Goal: Information Seeking & Learning: Learn about a topic

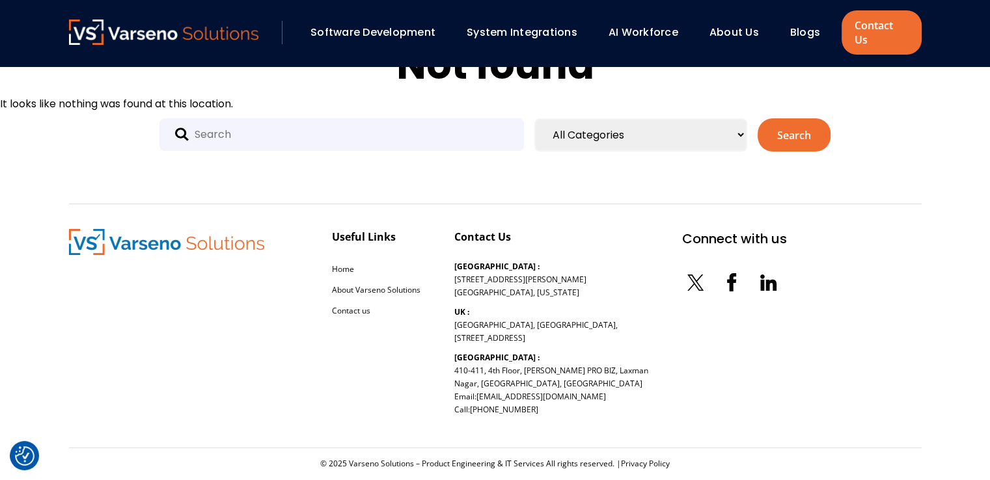
scroll to position [39, 0]
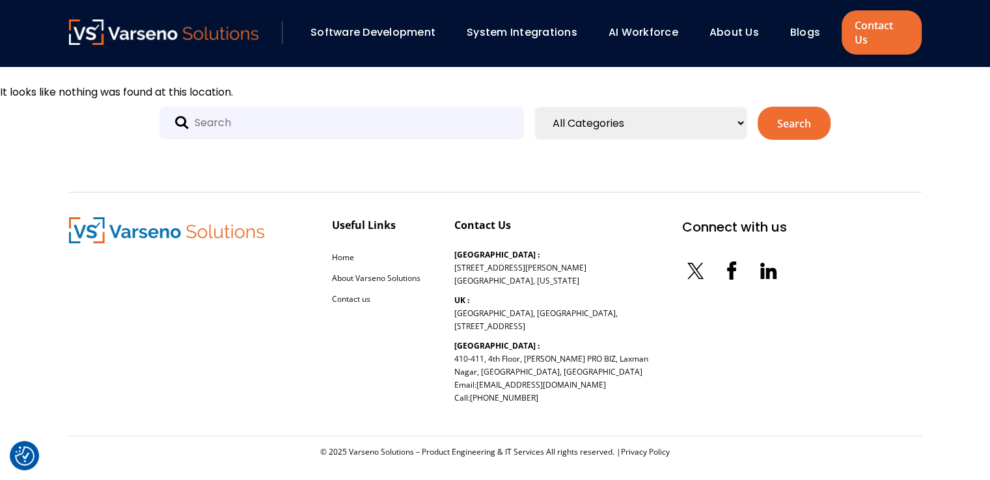
click at [141, 21] on img at bounding box center [164, 32] width 190 height 25
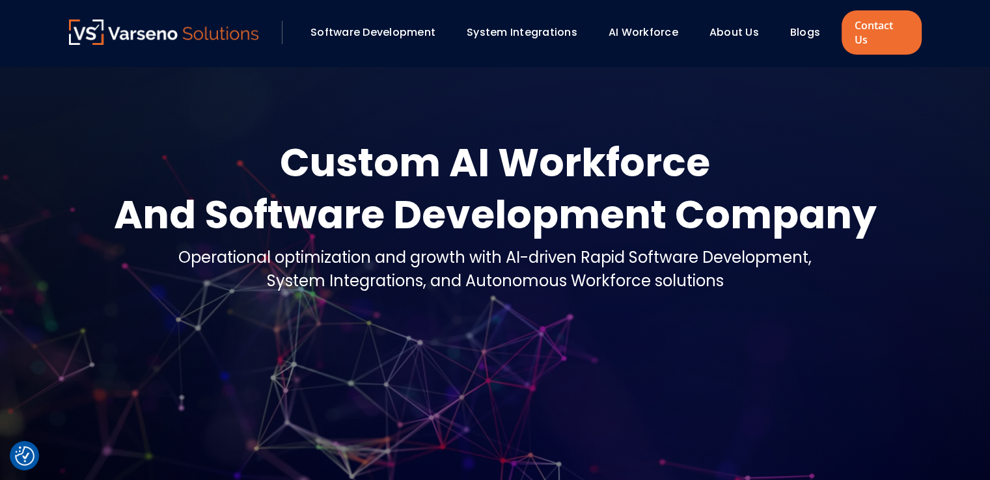
click at [541, 25] on link "System Integrations" at bounding box center [522, 32] width 111 height 15
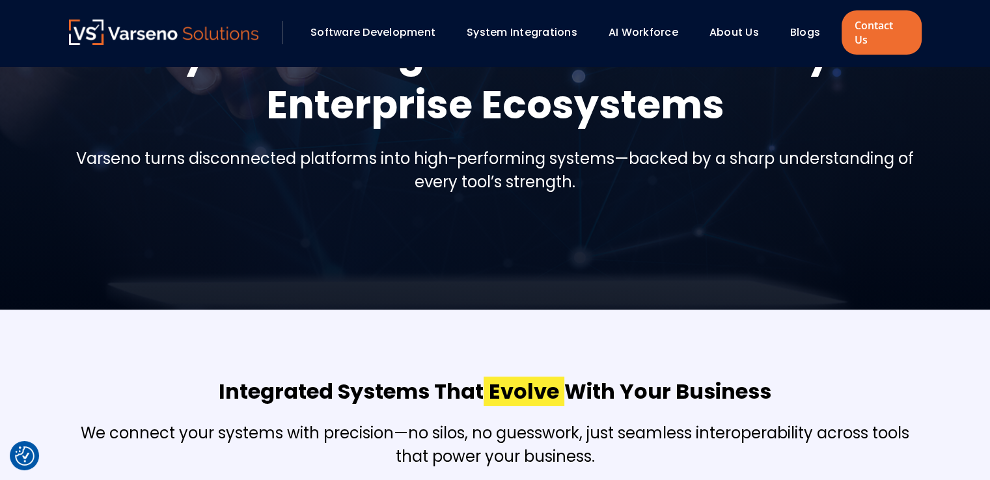
scroll to position [65, 0]
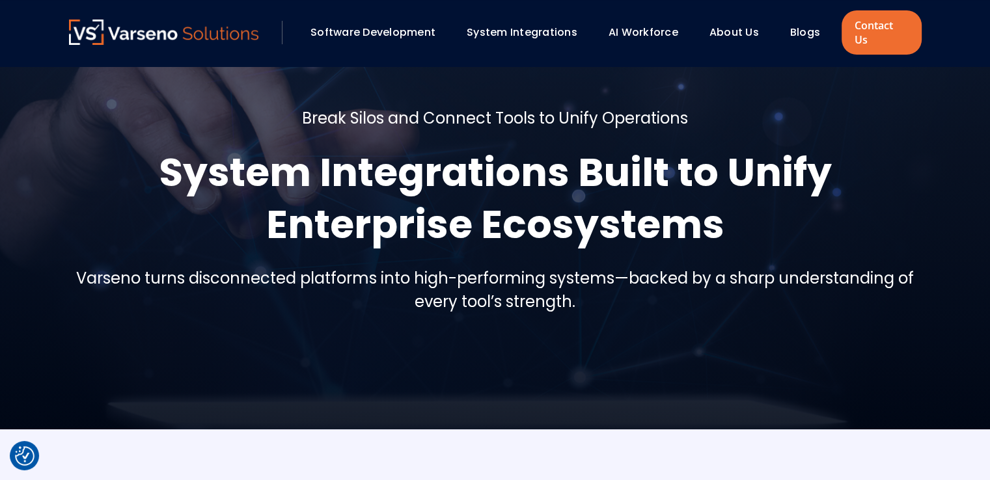
click at [326, 25] on link "Software Development" at bounding box center [373, 32] width 125 height 15
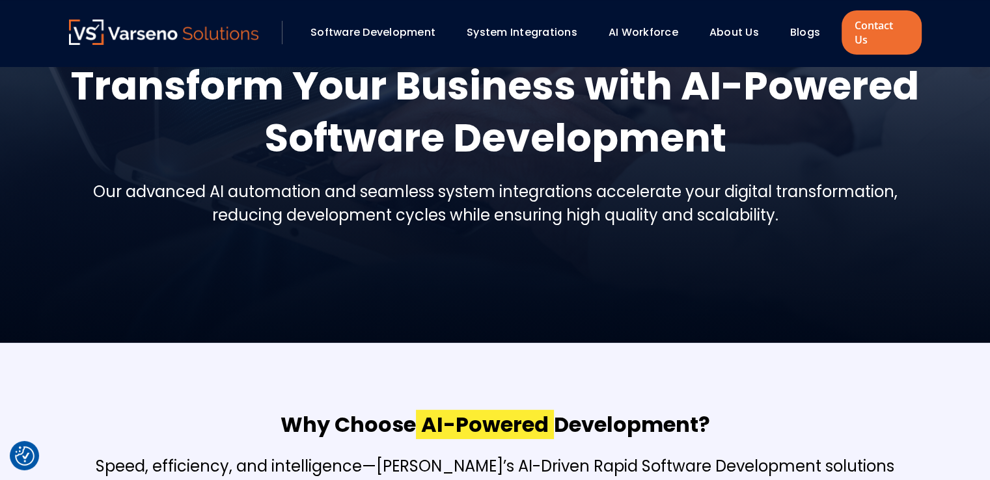
scroll to position [326, 0]
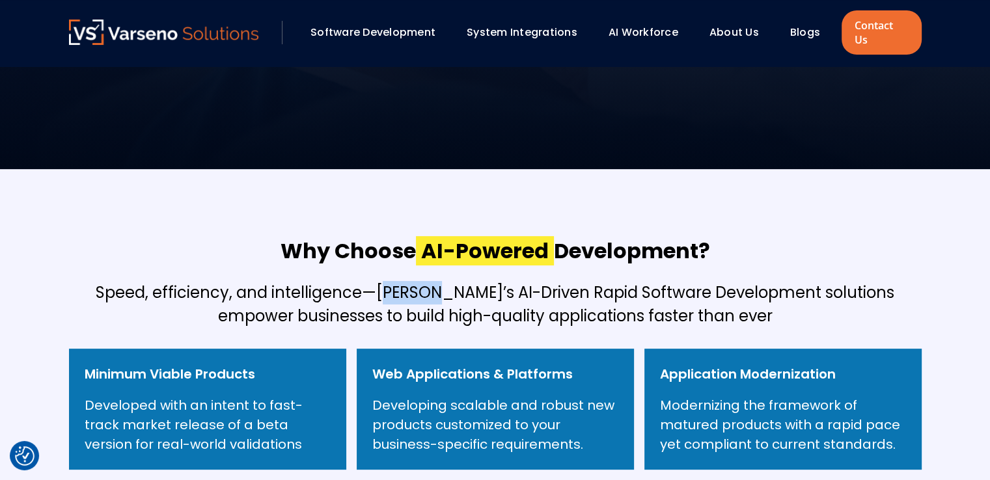
drag, startPoint x: 374, startPoint y: 277, endPoint x: 372, endPoint y: 287, distance: 10.5
click at [428, 281] on h5 "Speed, efficiency, and intelligence—Varseno’s AI-Driven Rapid Software Developm…" at bounding box center [495, 304] width 853 height 47
click at [385, 281] on h5 "Speed, efficiency, and intelligence—Varseno’s AI-Driven Rapid Software Developm…" at bounding box center [495, 304] width 853 height 47
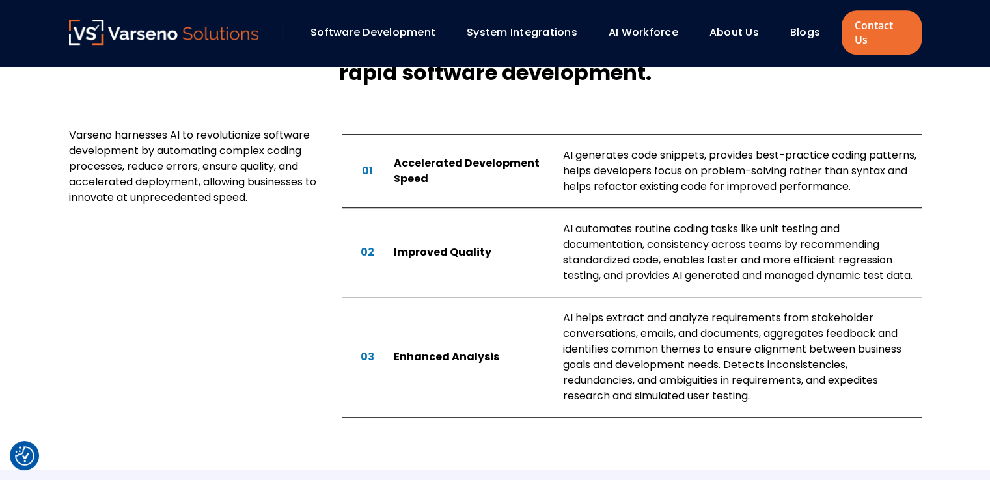
scroll to position [977, 0]
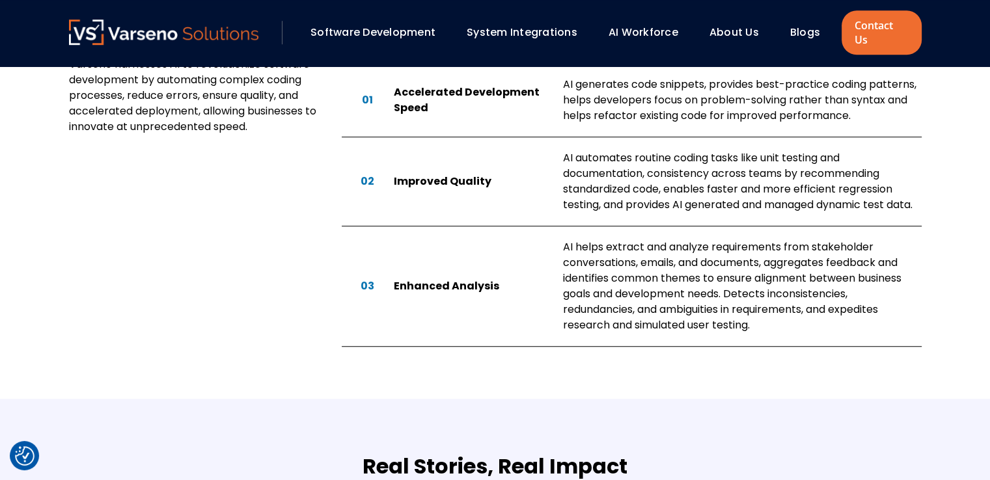
click at [737, 26] on link "About Us" at bounding box center [734, 32] width 49 height 15
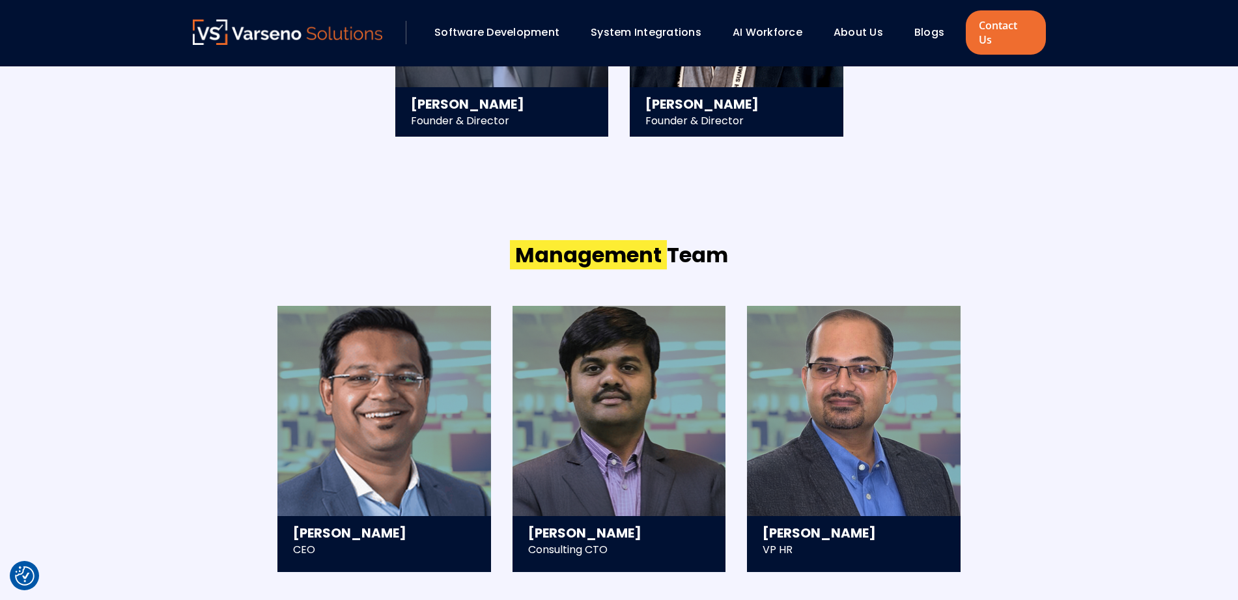
scroll to position [1709, 0]
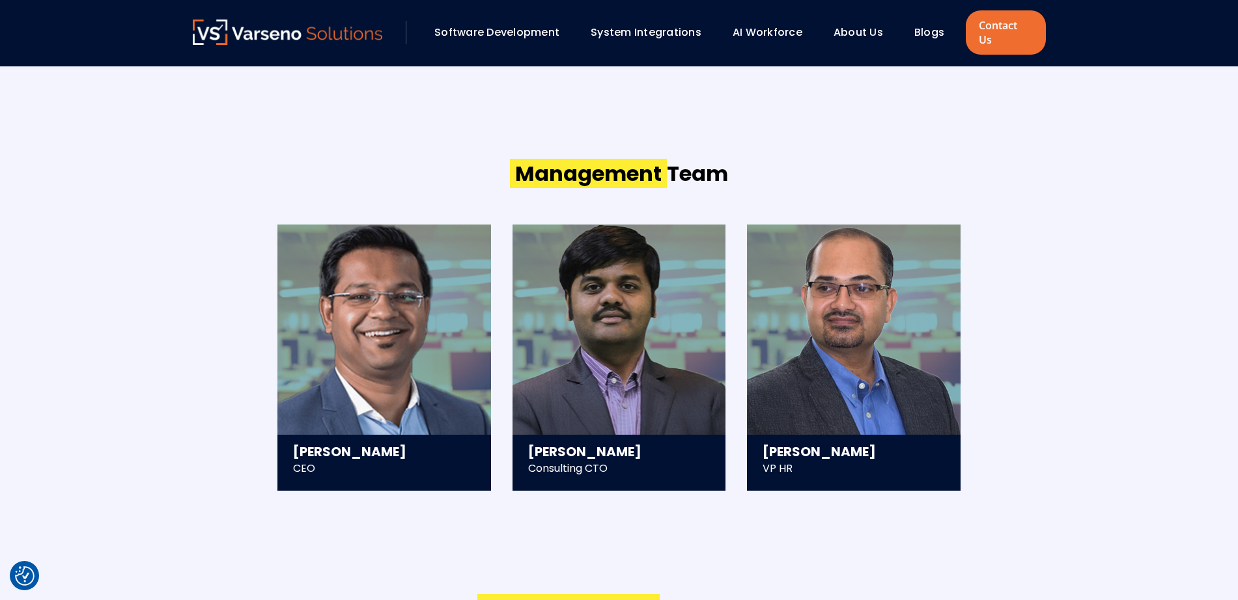
click at [990, 258] on div "Saurav Mishra CEO - Scaled and exited a 300+ member tech company at an eight-fi…" at bounding box center [619, 358] width 853 height 266
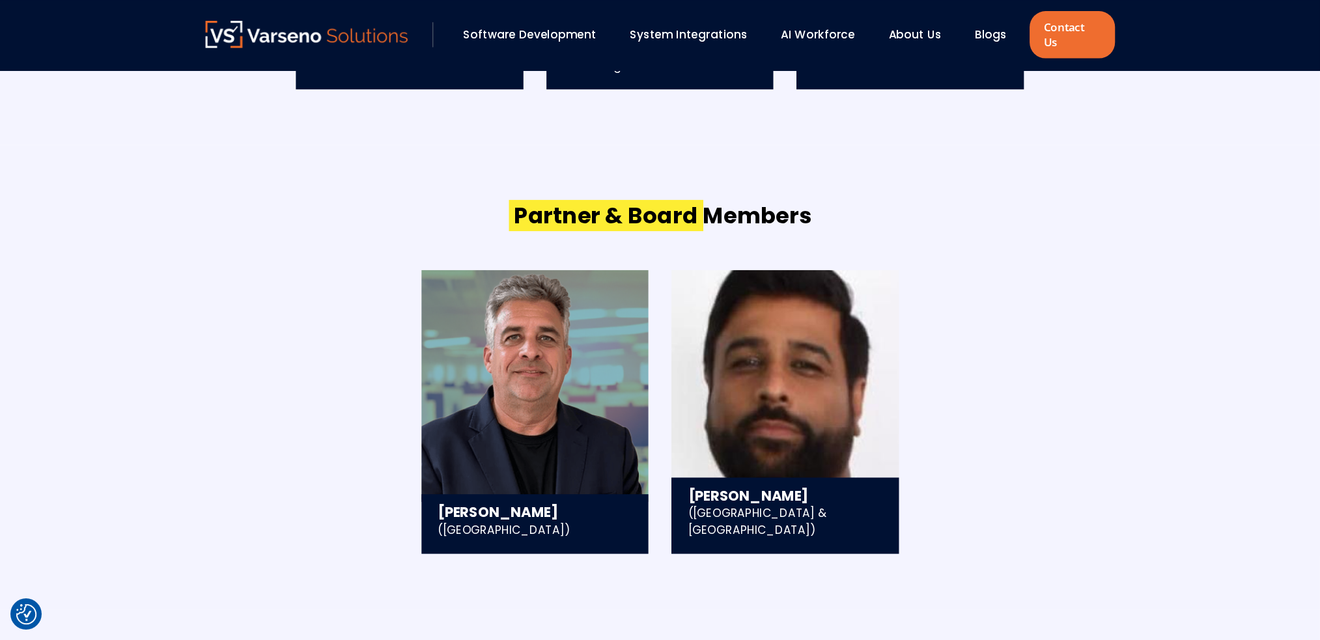
scroll to position [2116, 0]
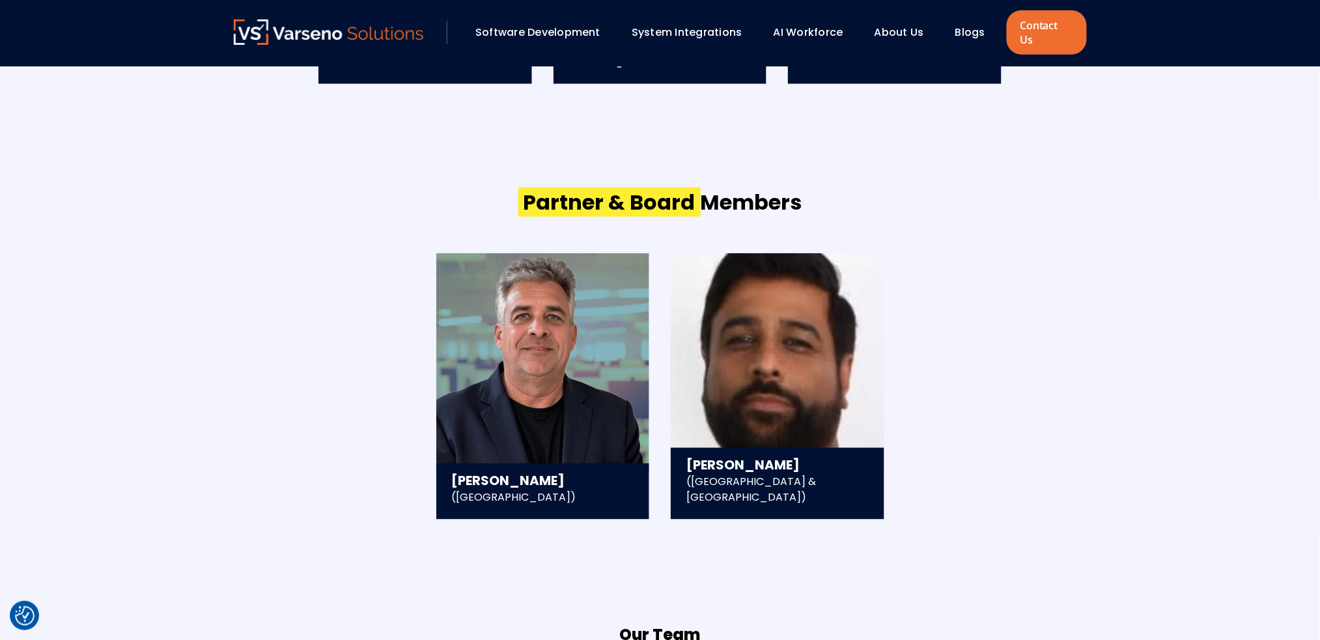
click at [990, 253] on div "David Stephens (US) - Over 25 years of leadership experience across diverse tec…" at bounding box center [660, 386] width 853 height 266
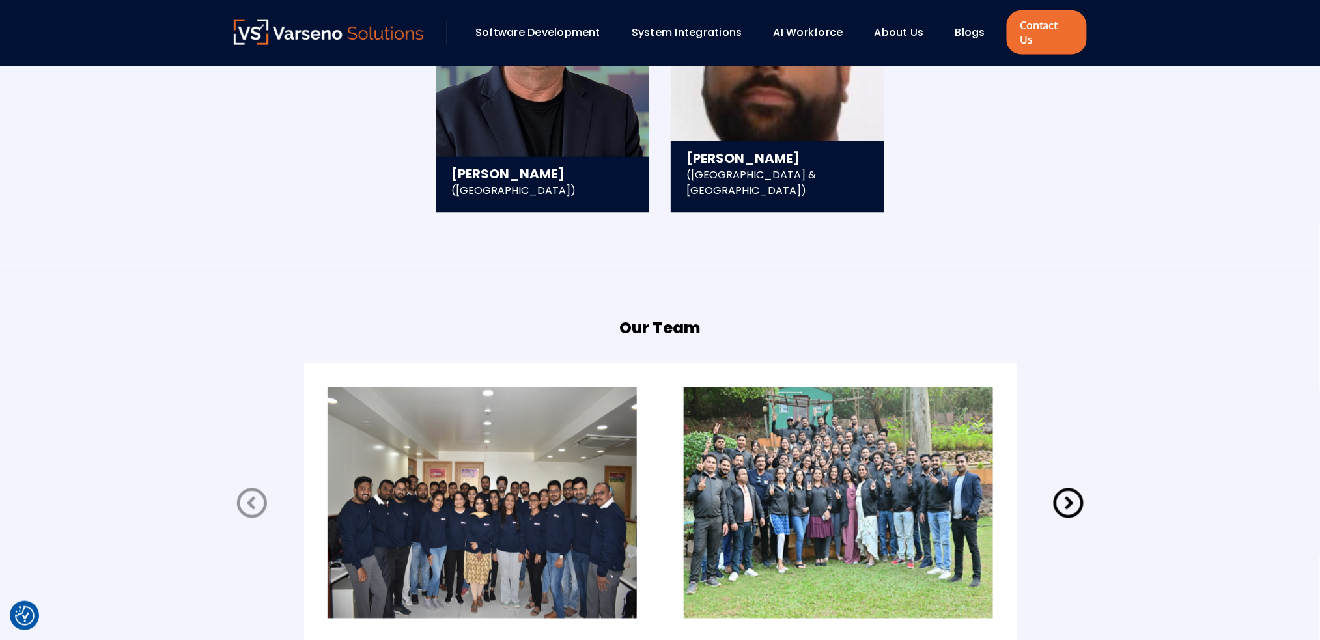
scroll to position [2463, 0]
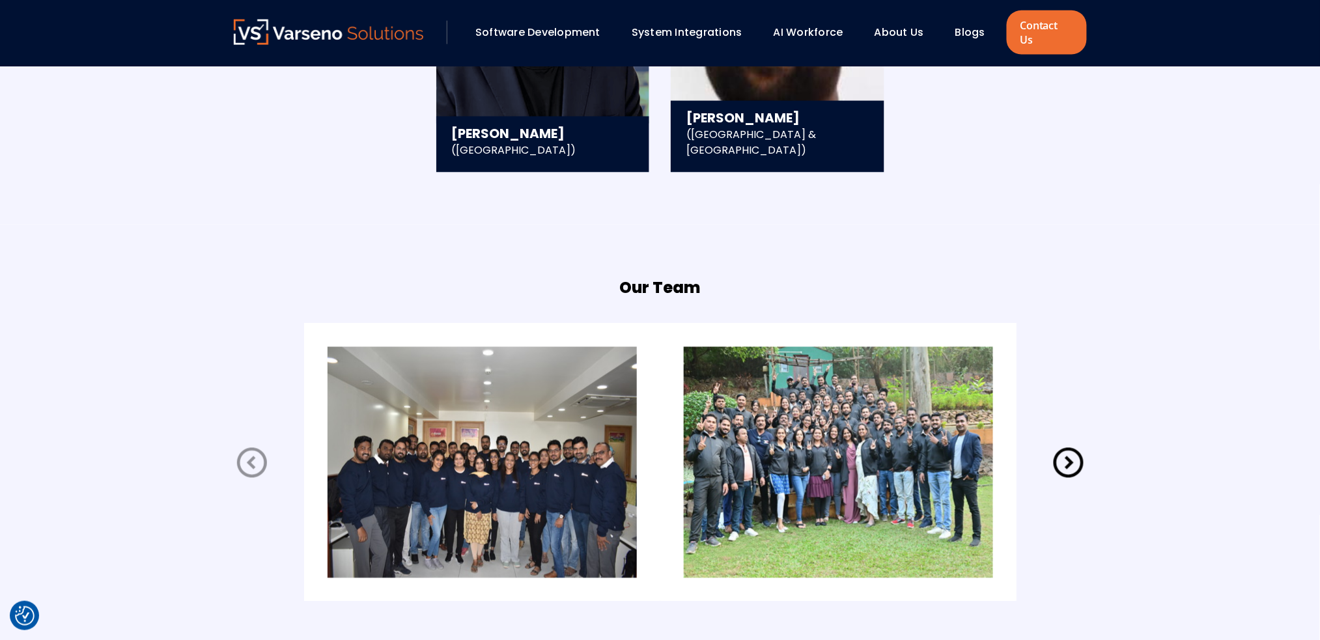
click at [990, 447] on icon at bounding box center [1068, 463] width 36 height 36
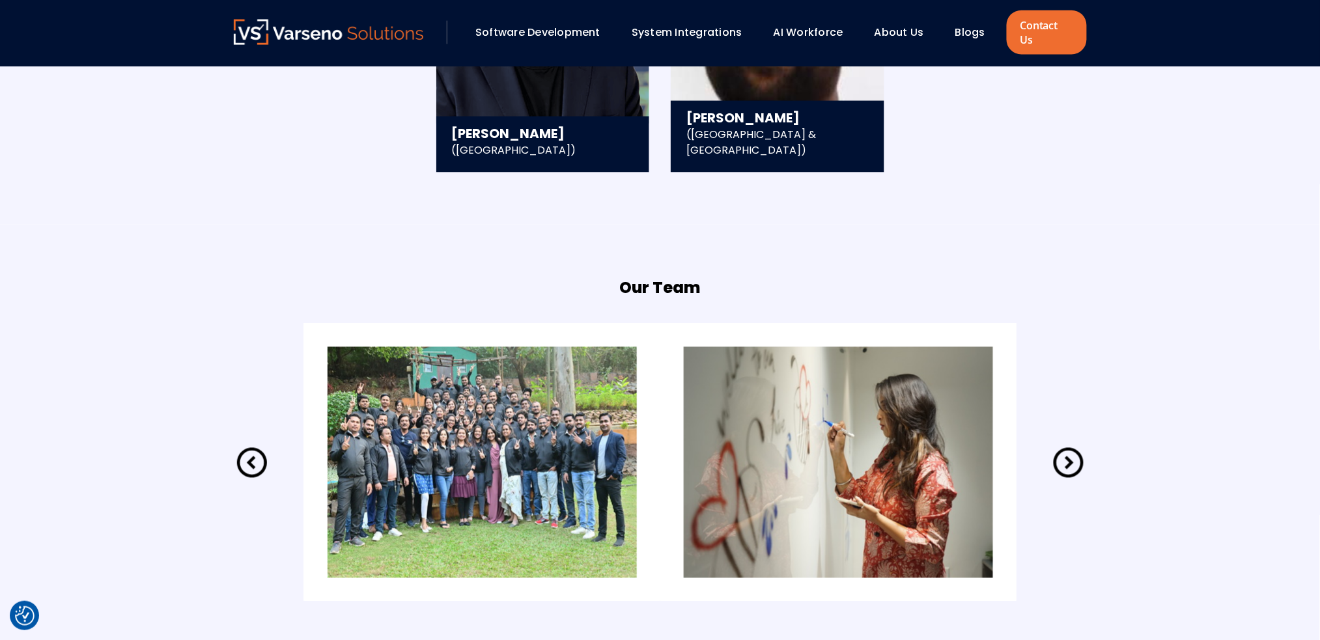
click at [990, 447] on icon at bounding box center [1068, 463] width 36 height 36
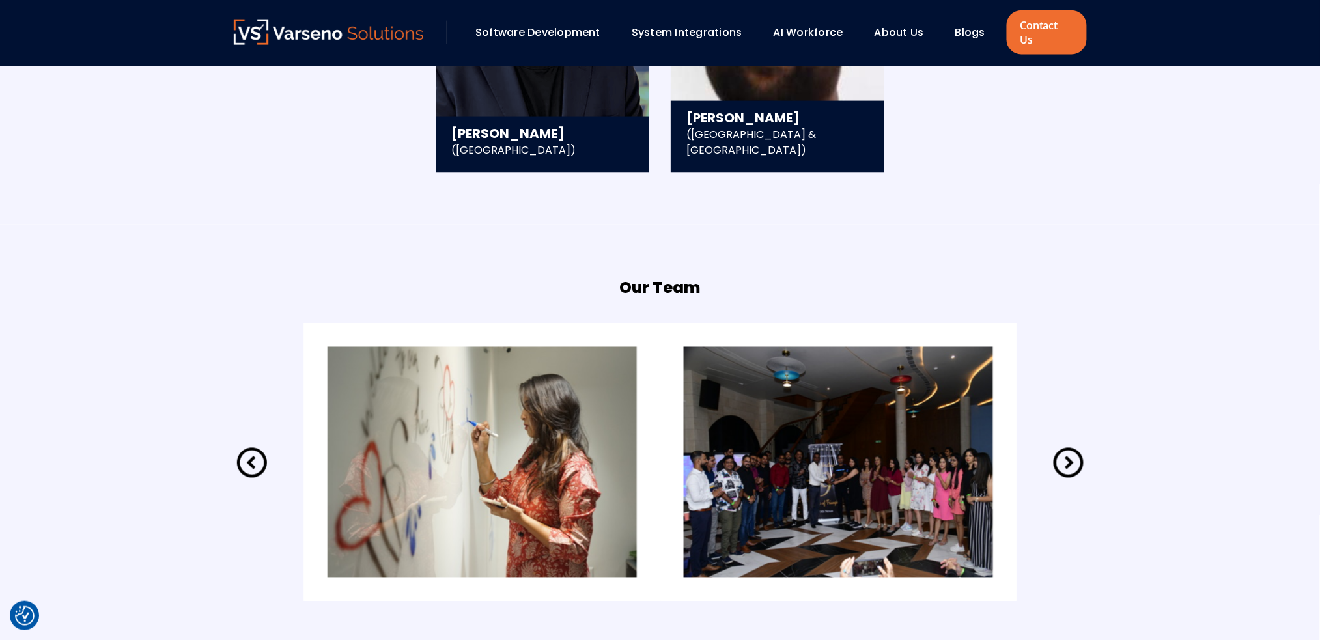
click at [990, 447] on icon at bounding box center [1068, 463] width 36 height 36
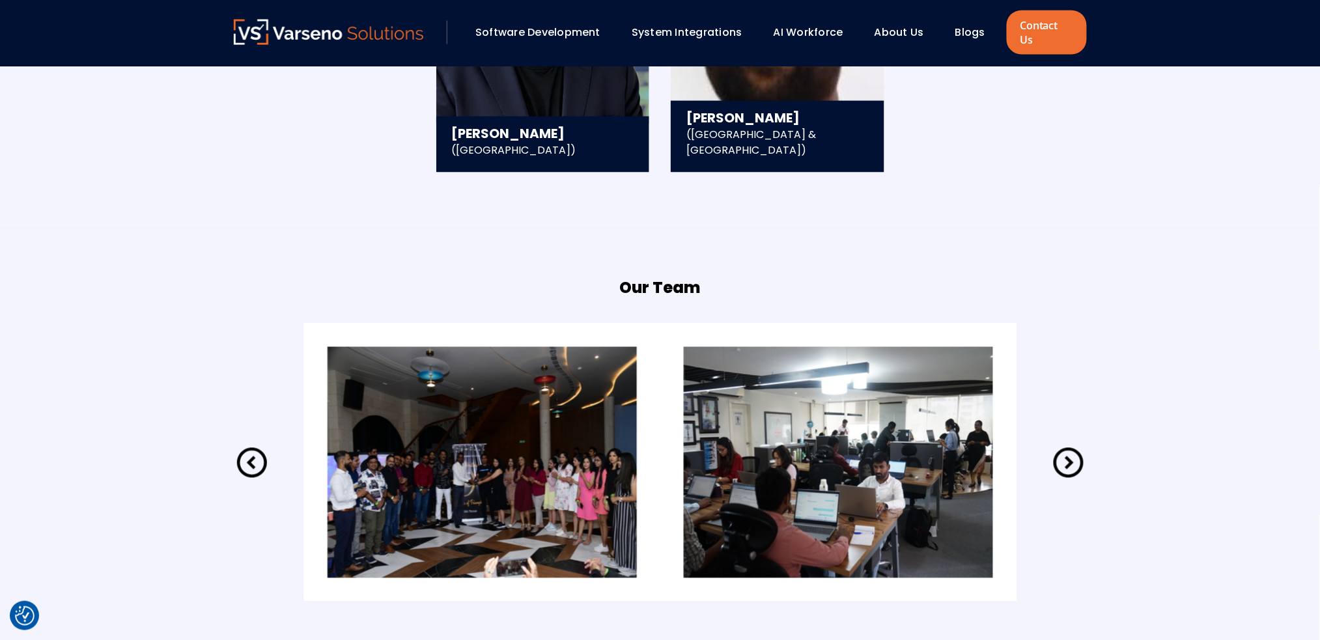
click at [990, 447] on icon at bounding box center [1068, 463] width 36 height 36
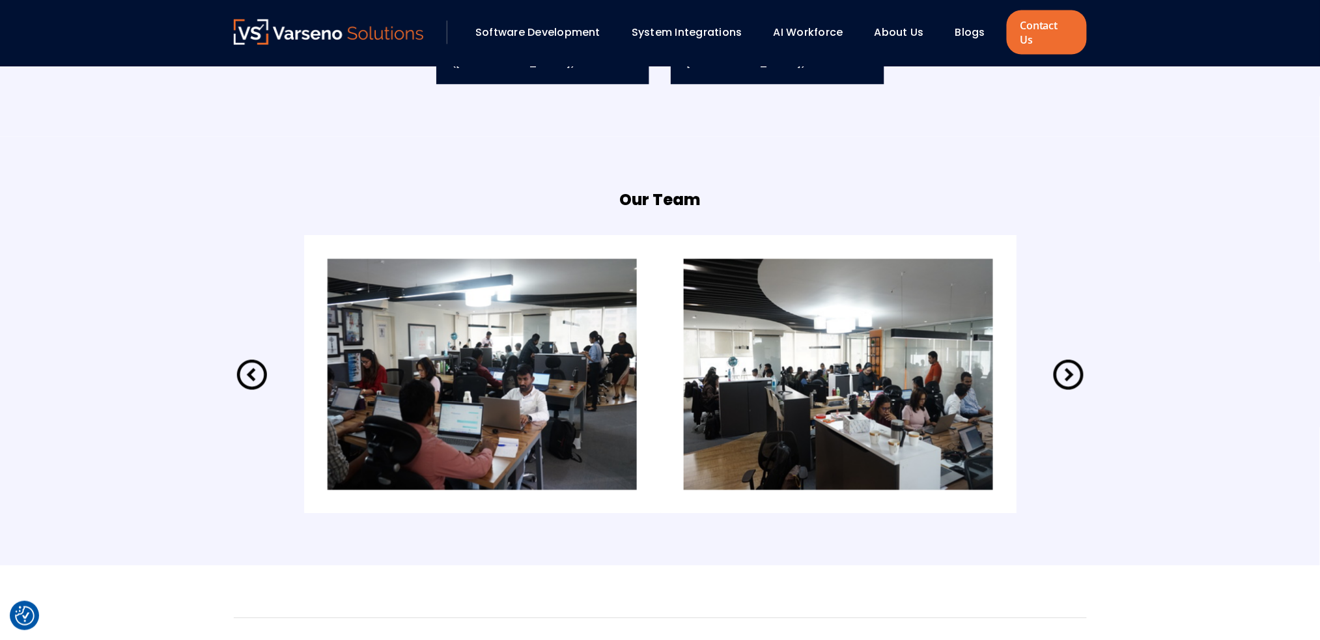
scroll to position [2549, 0]
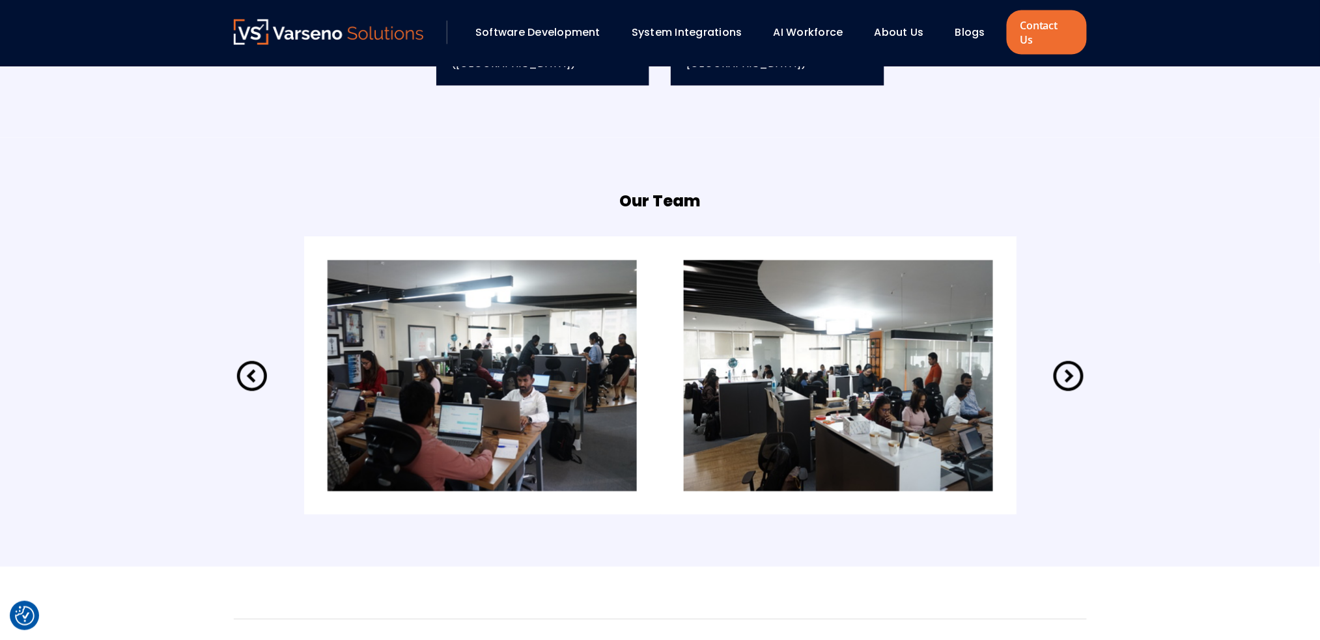
click at [863, 355] on img at bounding box center [838, 375] width 309 height 231
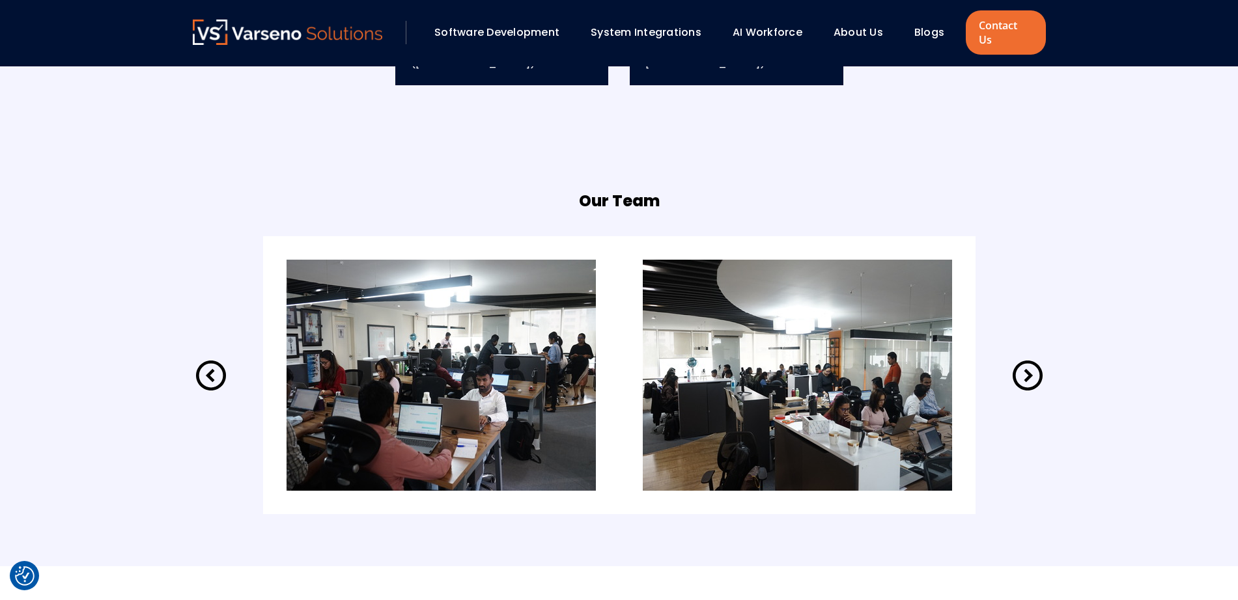
click at [506, 361] on img at bounding box center [440, 375] width 309 height 231
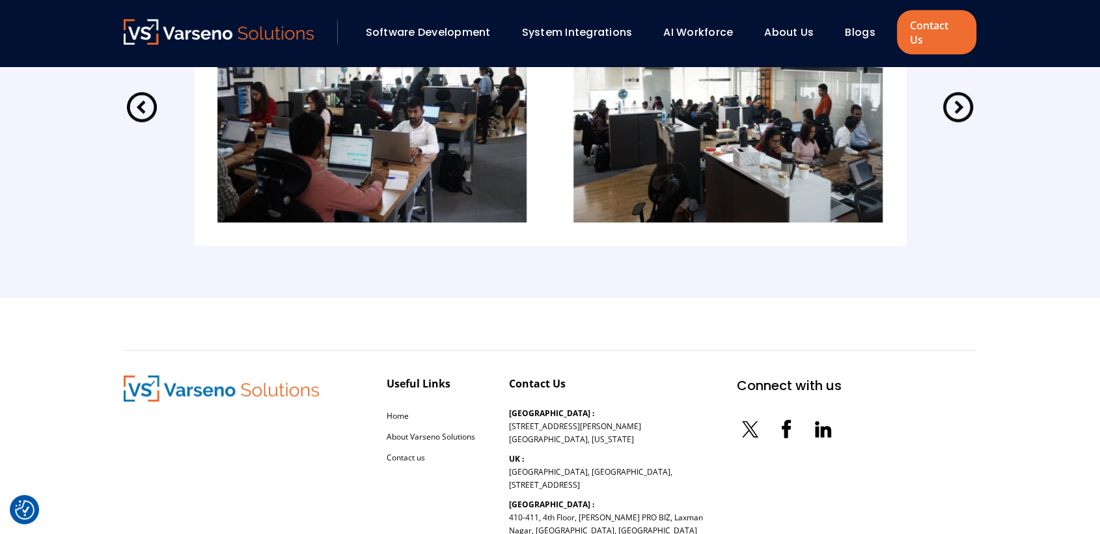
scroll to position [2695, 0]
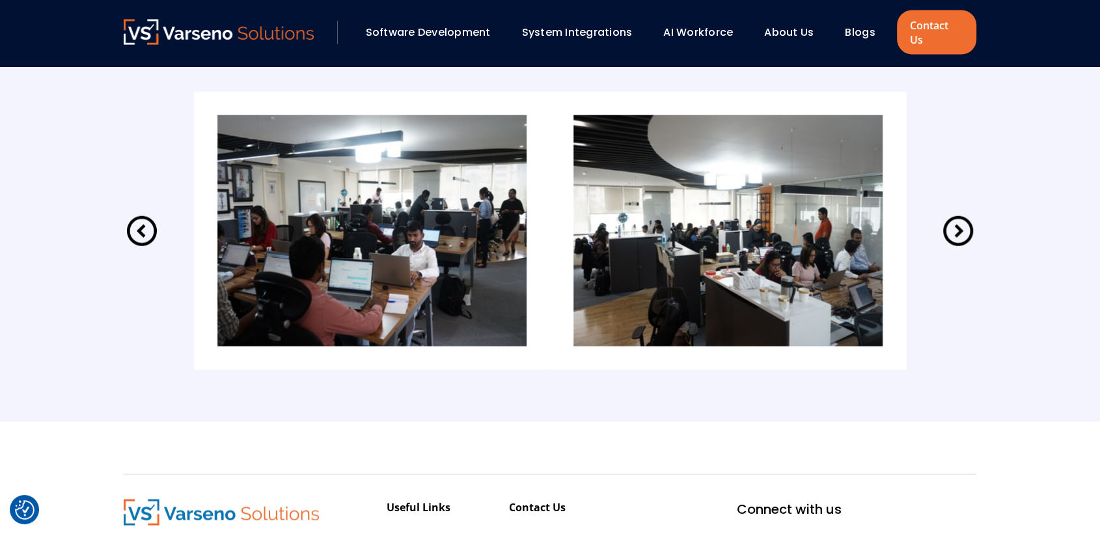
click at [958, 219] on icon at bounding box center [958, 231] width 30 height 30
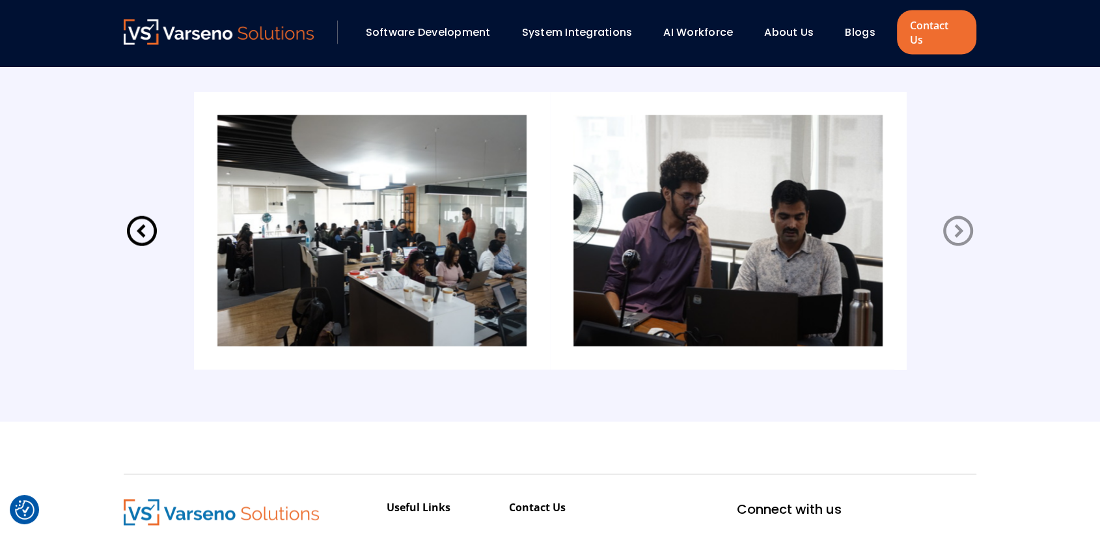
click at [958, 219] on icon at bounding box center [958, 231] width 30 height 30
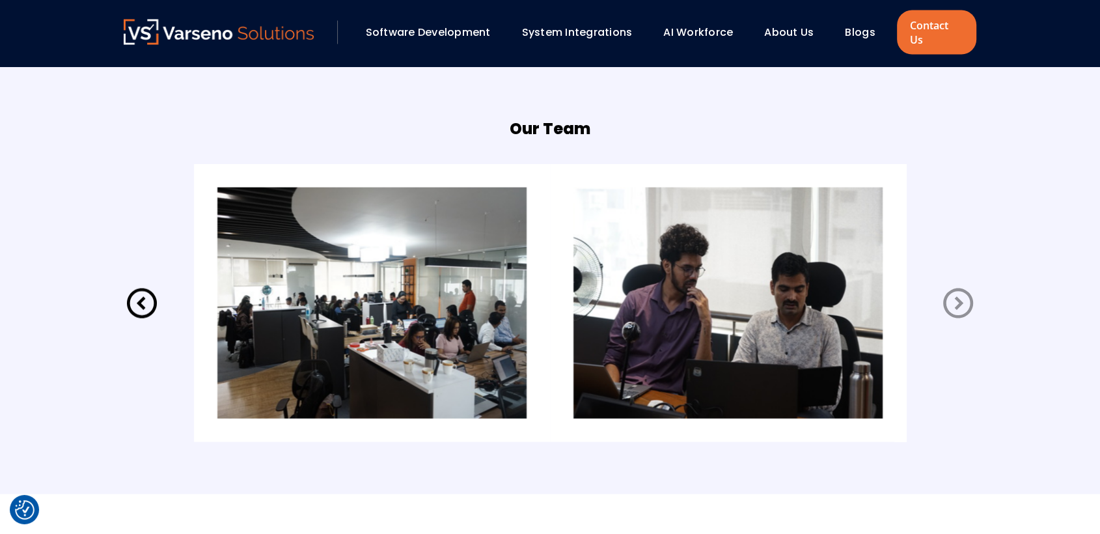
scroll to position [2924, 0]
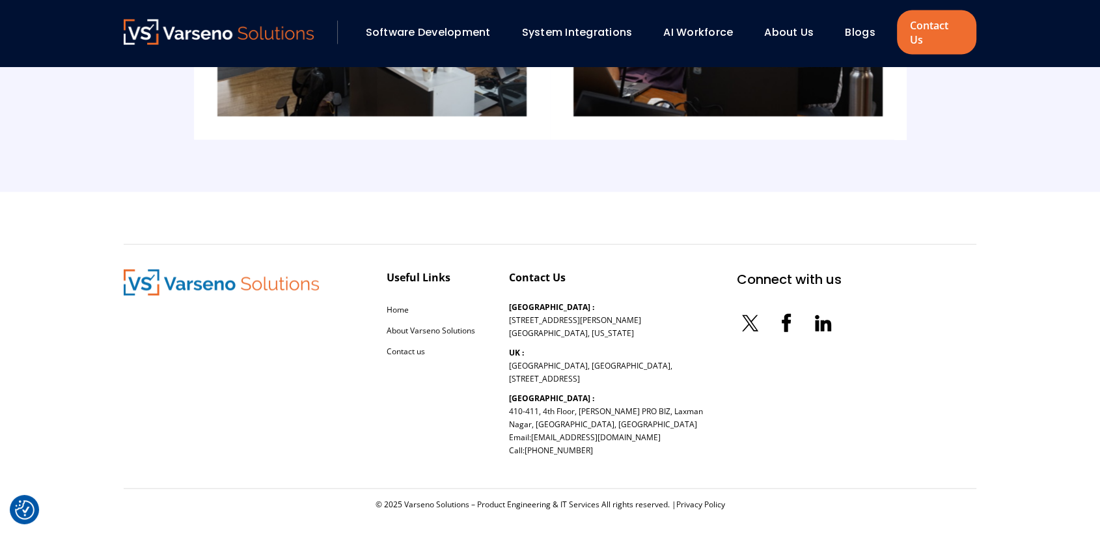
click at [885, 259] on div "Useful Links Home About Varseno Solutions Contact us Contact Us USA : 254 Chapm…" at bounding box center [550, 366] width 853 height 245
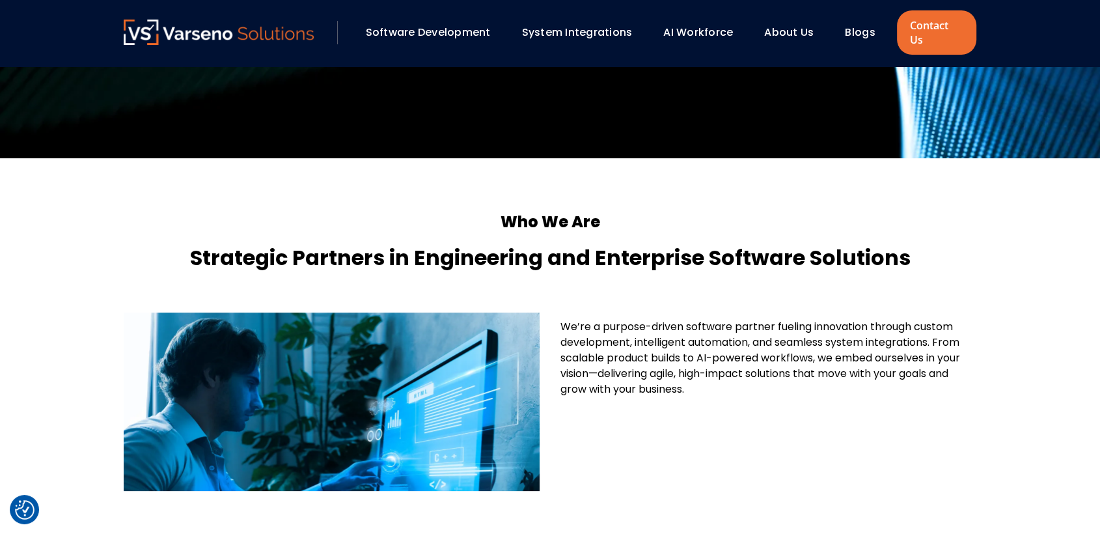
scroll to position [0, 0]
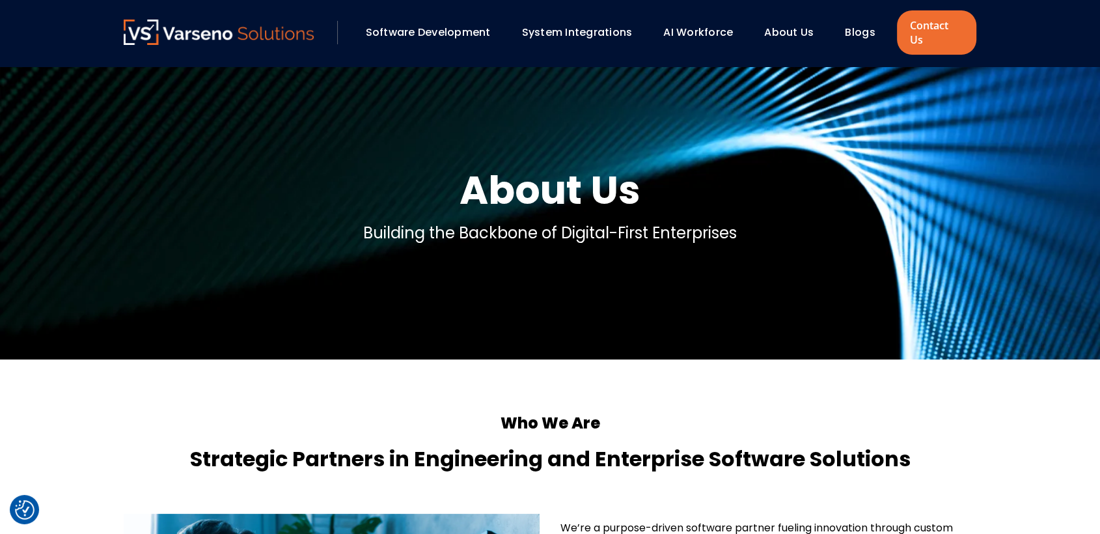
click at [568, 30] on link "System Integrations" at bounding box center [577, 32] width 111 height 15
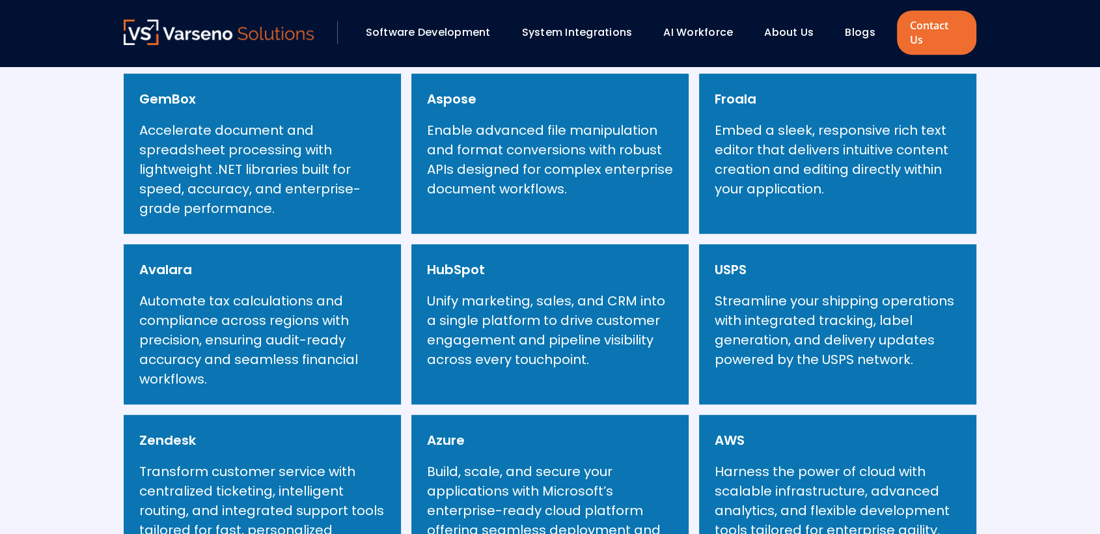
scroll to position [651, 0]
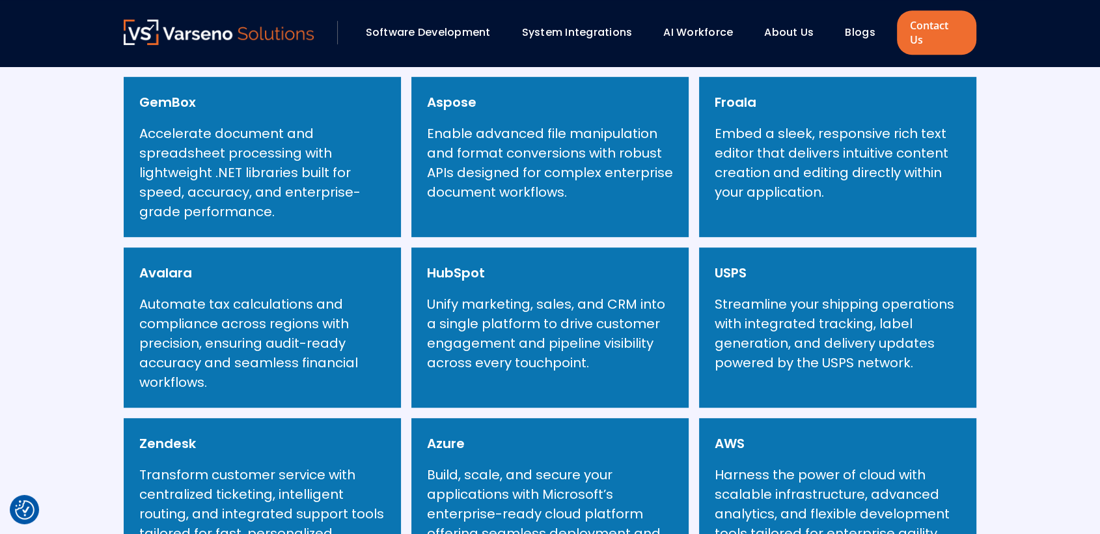
click at [734, 92] on h6 "Froala" at bounding box center [736, 102] width 42 height 20
click at [842, 204] on div "Froala Embed a sleek, responsive rich text editor that delivers intuitive conte…" at bounding box center [837, 157] width 277 height 160
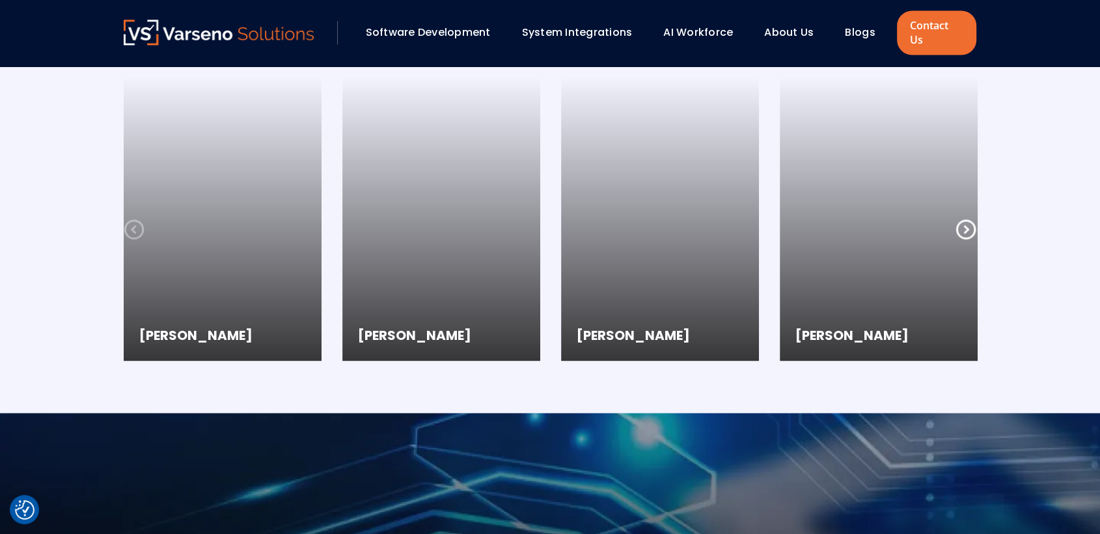
scroll to position [2025, 0]
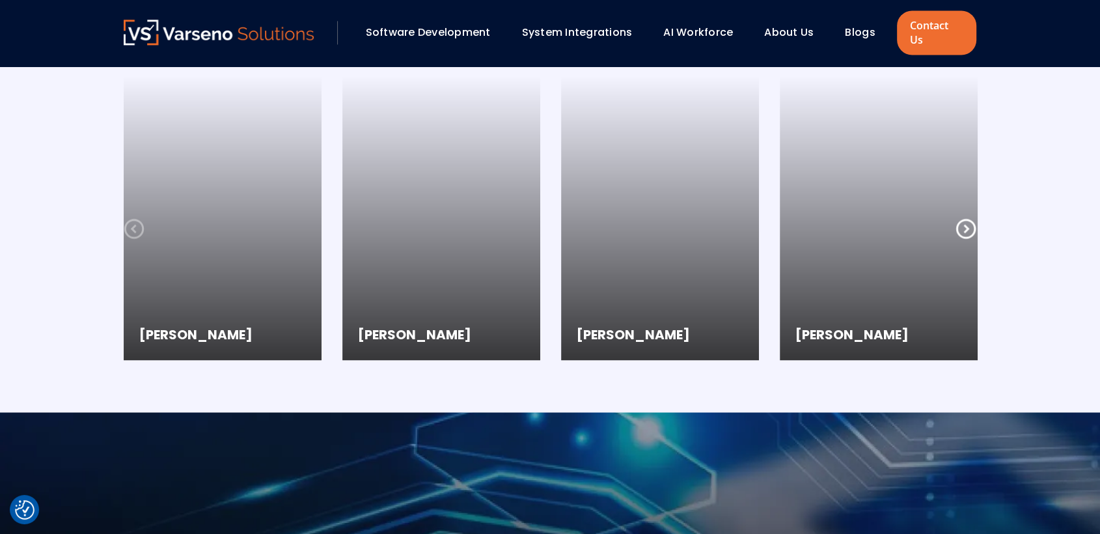
click at [968, 218] on icon at bounding box center [966, 228] width 21 height 21
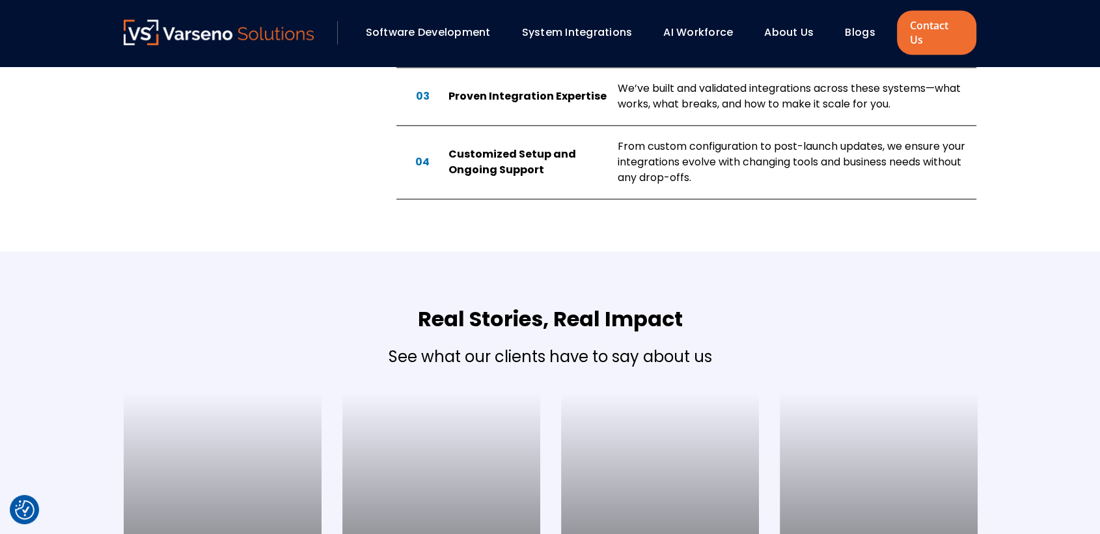
scroll to position [1476, 0]
